Goal: Information Seeking & Learning: Learn about a topic

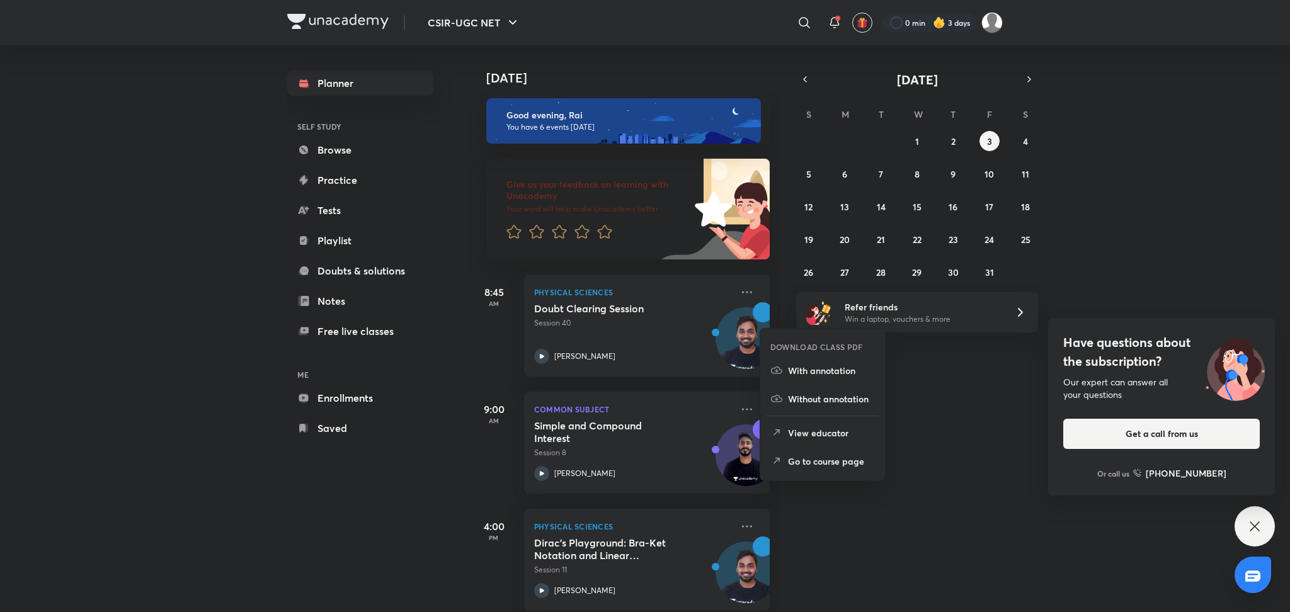
scroll to position [64, 0]
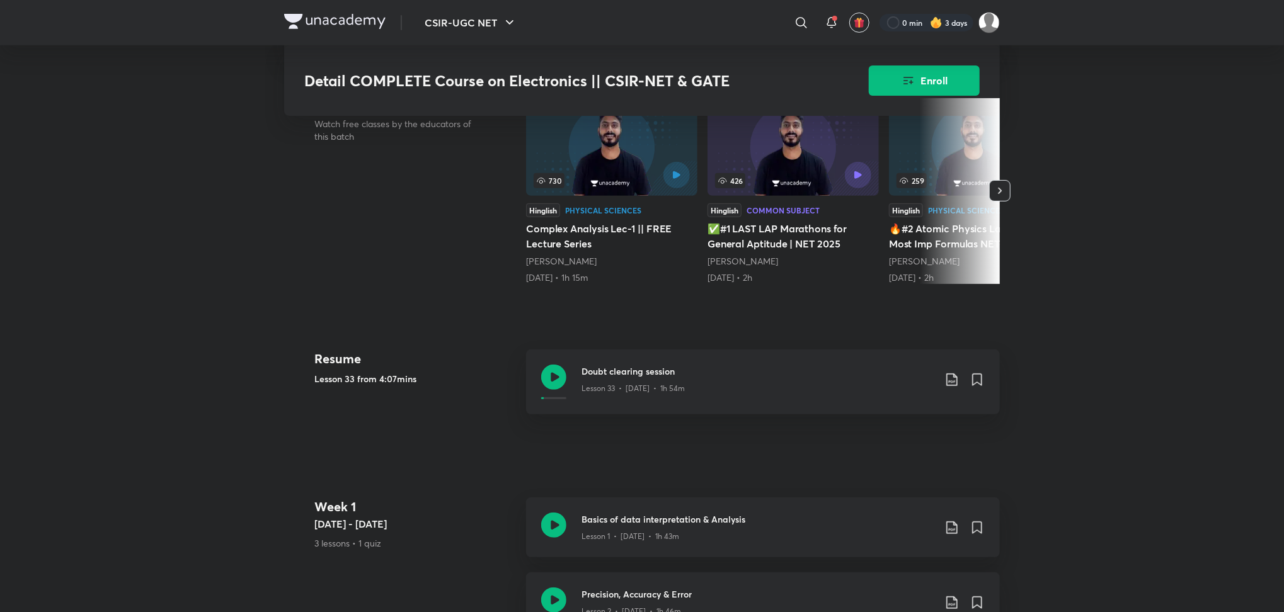
scroll to position [331, 0]
click at [553, 529] on icon at bounding box center [553, 523] width 25 height 25
